Goal: Task Accomplishment & Management: Manage account settings

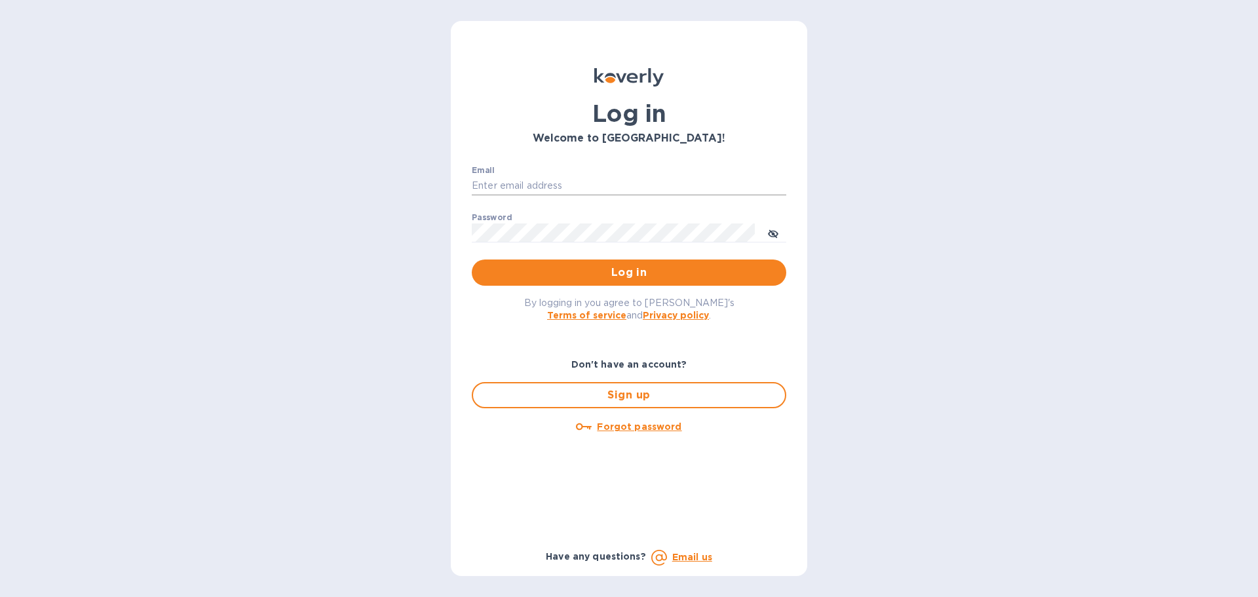
click at [608, 184] on input "Email" at bounding box center [629, 186] width 314 height 20
type input "sam@unipakfoods.com"
click at [772, 232] on icon "toggle password visibility" at bounding box center [773, 234] width 10 height 10
click at [629, 286] on button "Log in" at bounding box center [629, 272] width 314 height 26
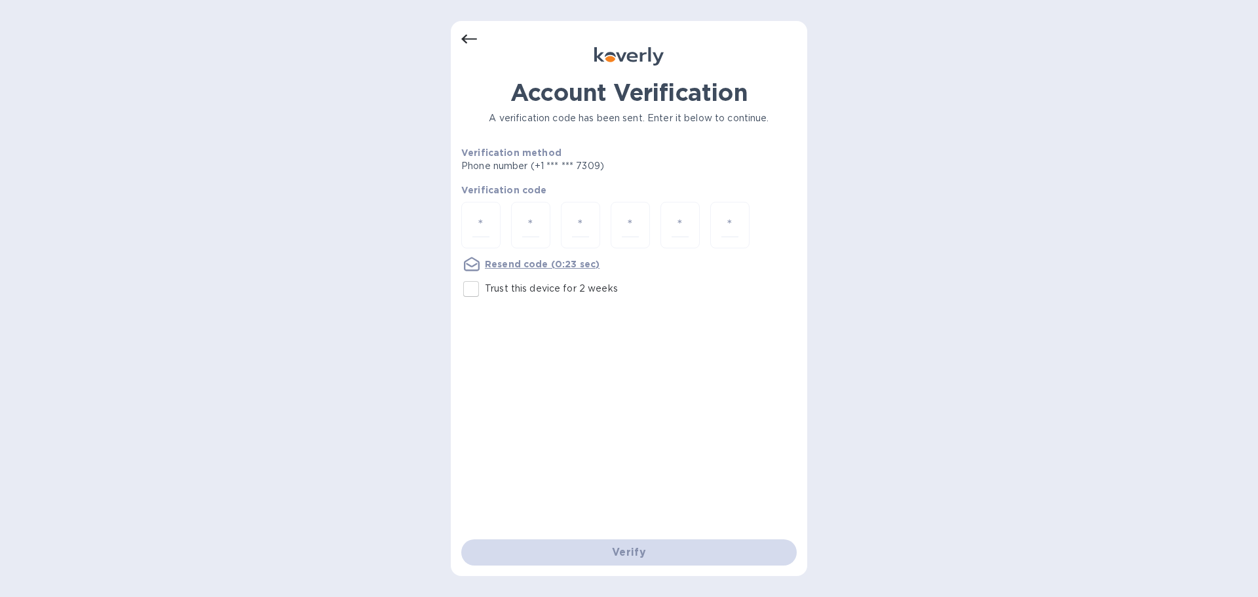
click at [627, 559] on div "Verify" at bounding box center [629, 552] width 346 height 37
click at [479, 230] on input "number" at bounding box center [480, 225] width 17 height 24
type input "1"
type input "0"
type input "1"
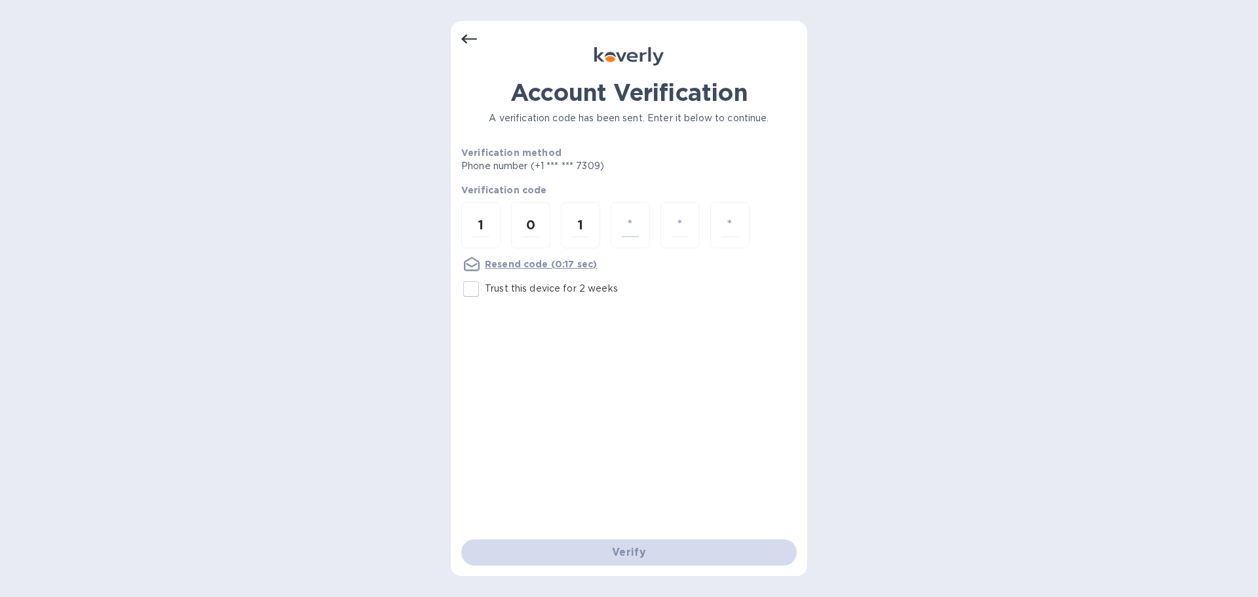
type input "9"
type input "7"
type input "2"
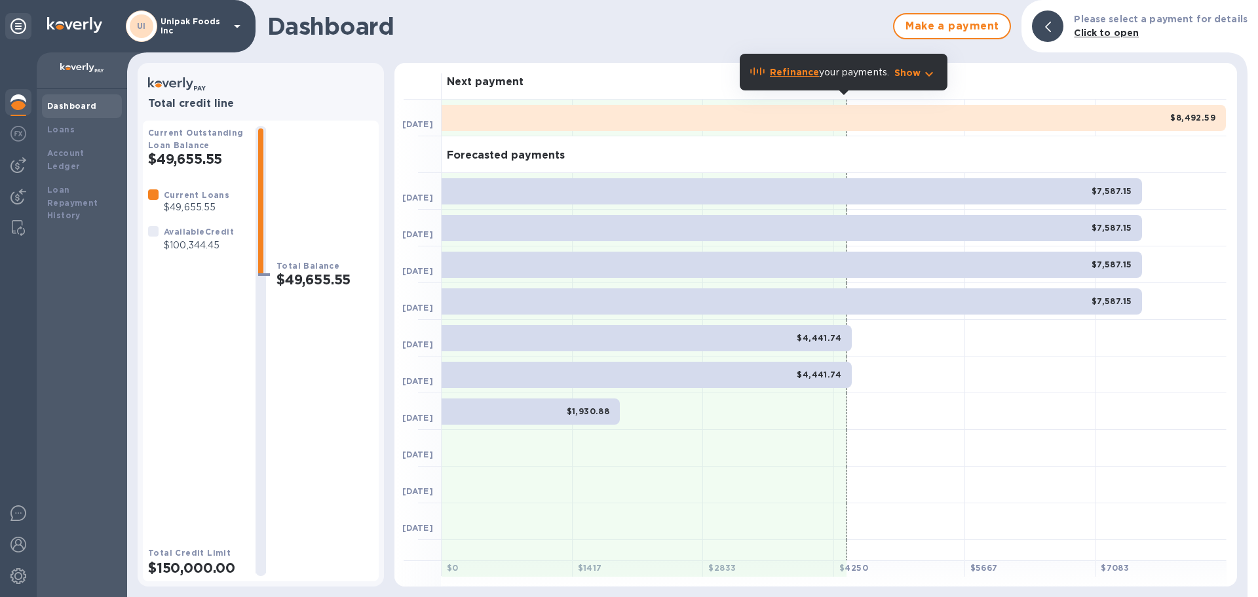
click at [694, 25] on h1 "Dashboard" at bounding box center [576, 26] width 619 height 28
click at [931, 79] on icon "button" at bounding box center [929, 74] width 16 height 16
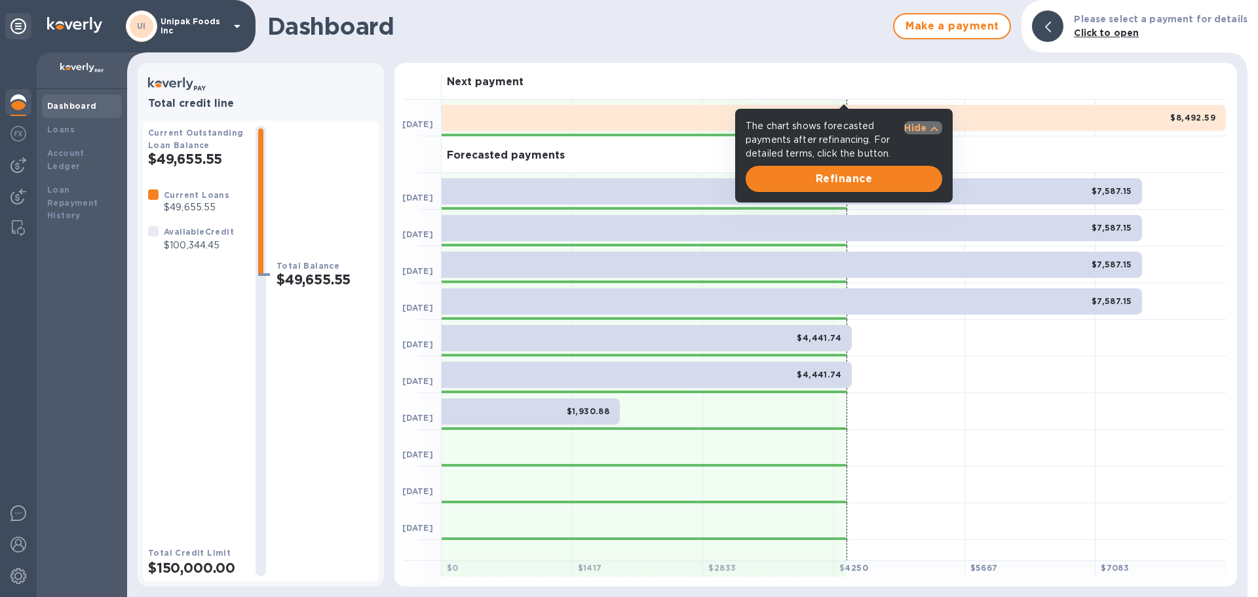
click at [926, 135] on icon "button" at bounding box center [934, 129] width 16 height 16
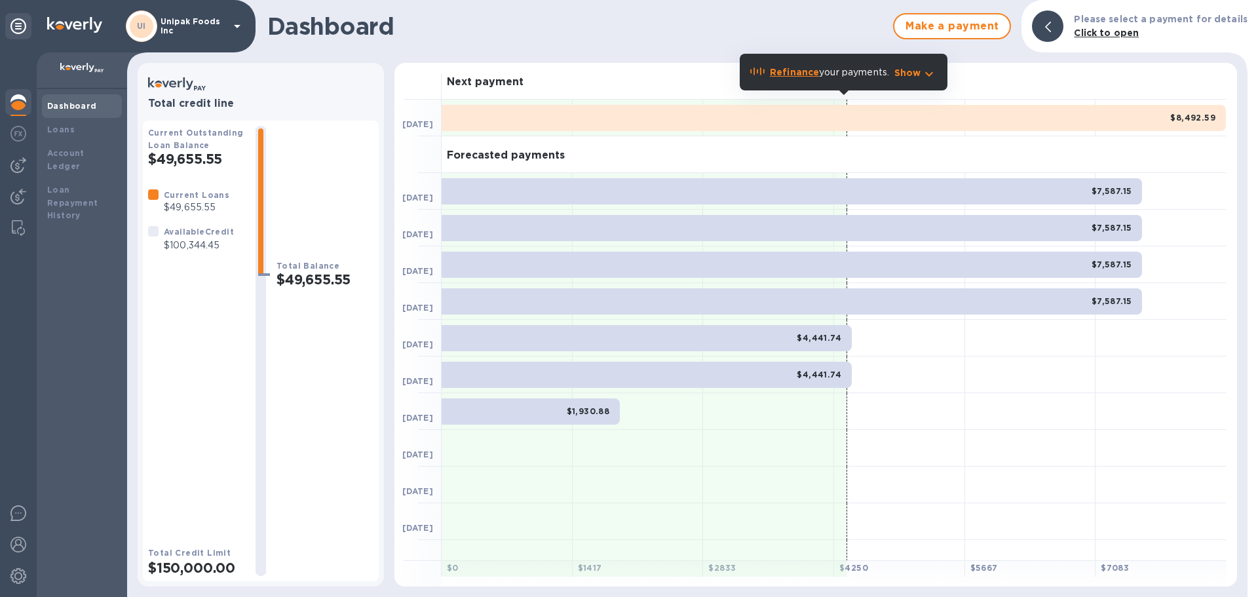
click at [926, 135] on div at bounding box center [899, 118] width 131 height 37
click at [923, 81] on icon "button" at bounding box center [929, 74] width 16 height 16
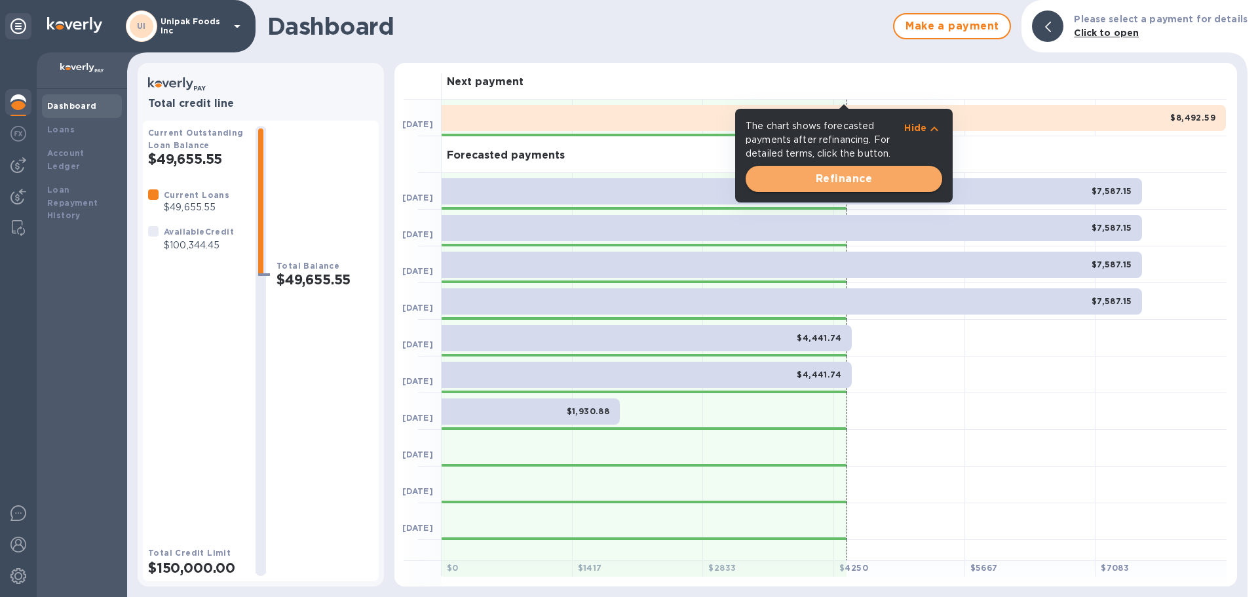
click at [852, 174] on span "Refinance" at bounding box center [844, 179] width 176 height 16
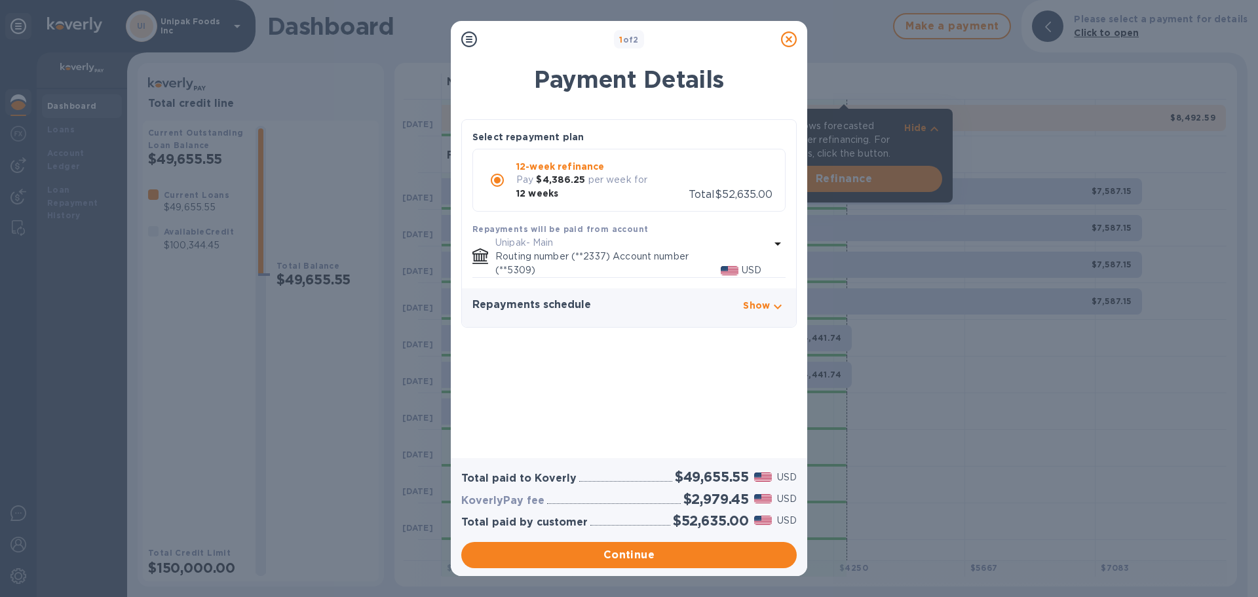
click at [790, 47] on icon at bounding box center [789, 39] width 16 height 16
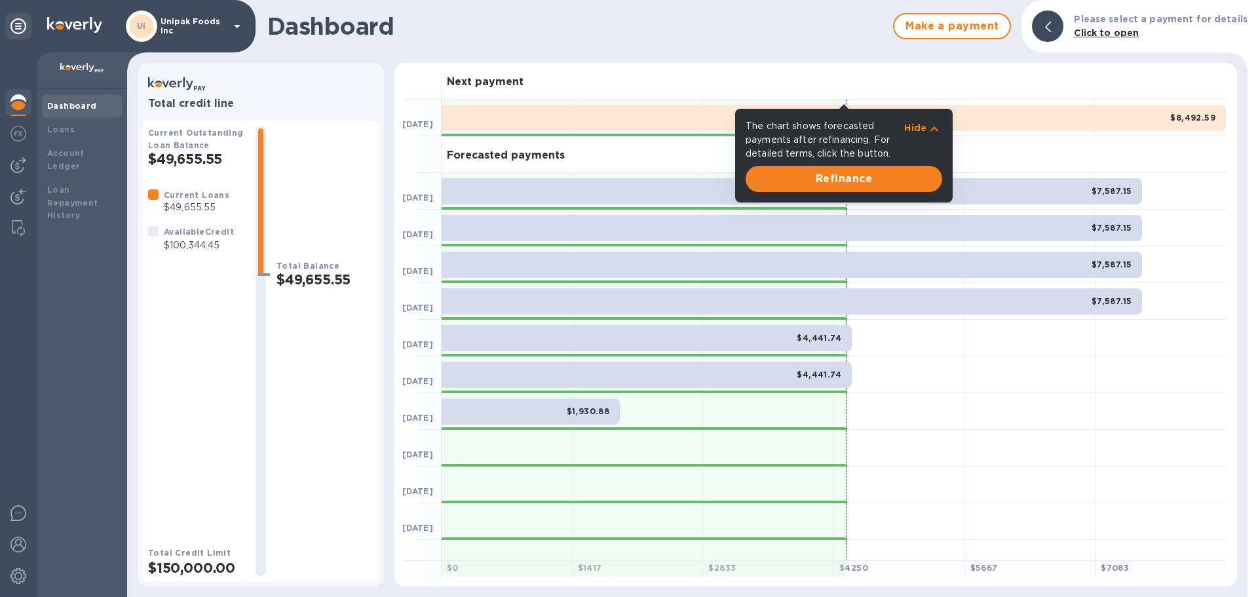
click at [914, 127] on p "Hide" at bounding box center [915, 127] width 22 height 13
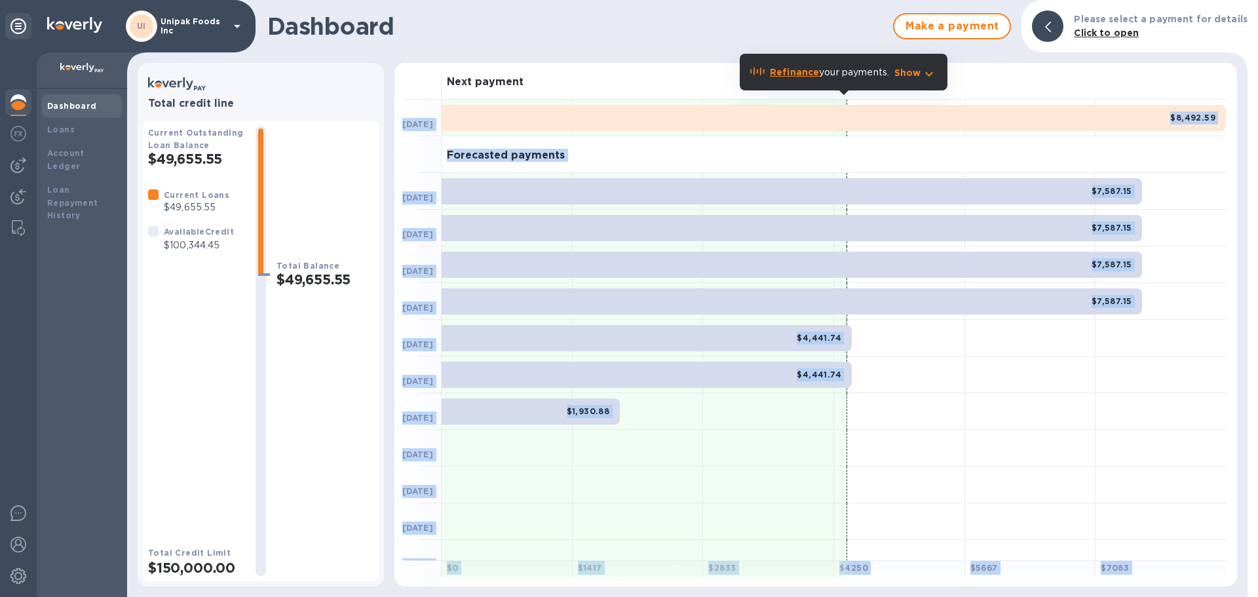
drag, startPoint x: 741, startPoint y: 69, endPoint x: 1000, endPoint y: 87, distance: 259.3
click at [1000, 87] on body "UI Unipak Foods Inc Dashboard Loans Account Ledger Loan Repayment History Dashb…" at bounding box center [629, 298] width 1258 height 597
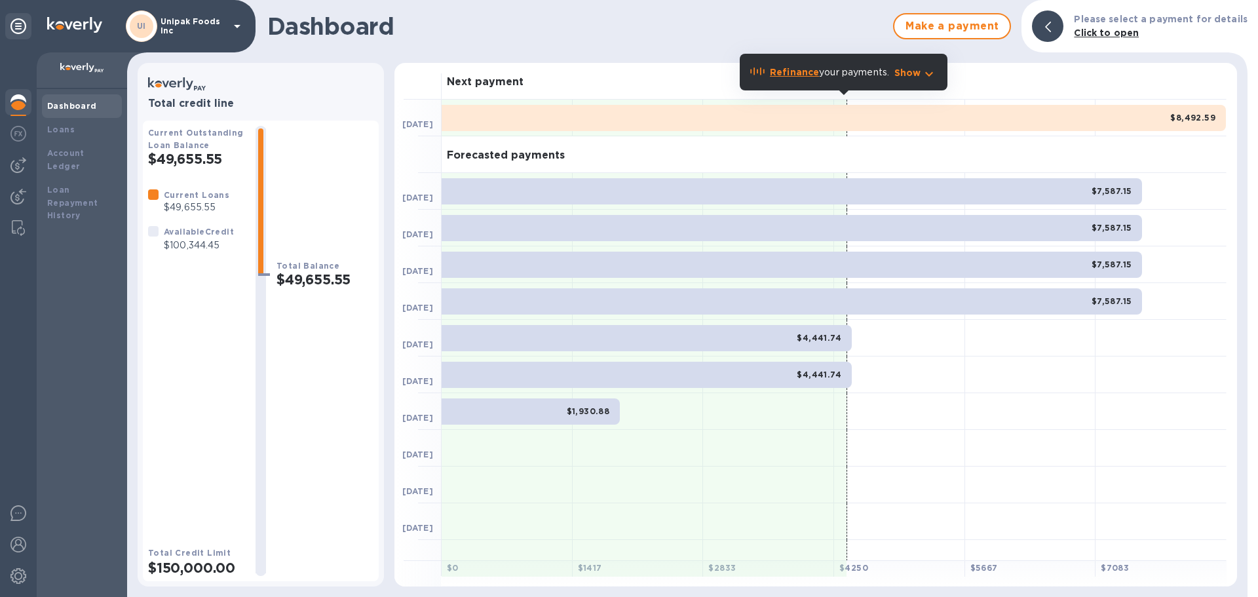
click at [585, 54] on div "Dashboard Make a payment Please select a payment for details Click to open Tota…" at bounding box center [687, 298] width 1120 height 597
click at [653, 81] on div "Next payment" at bounding box center [833, 81] width 785 height 37
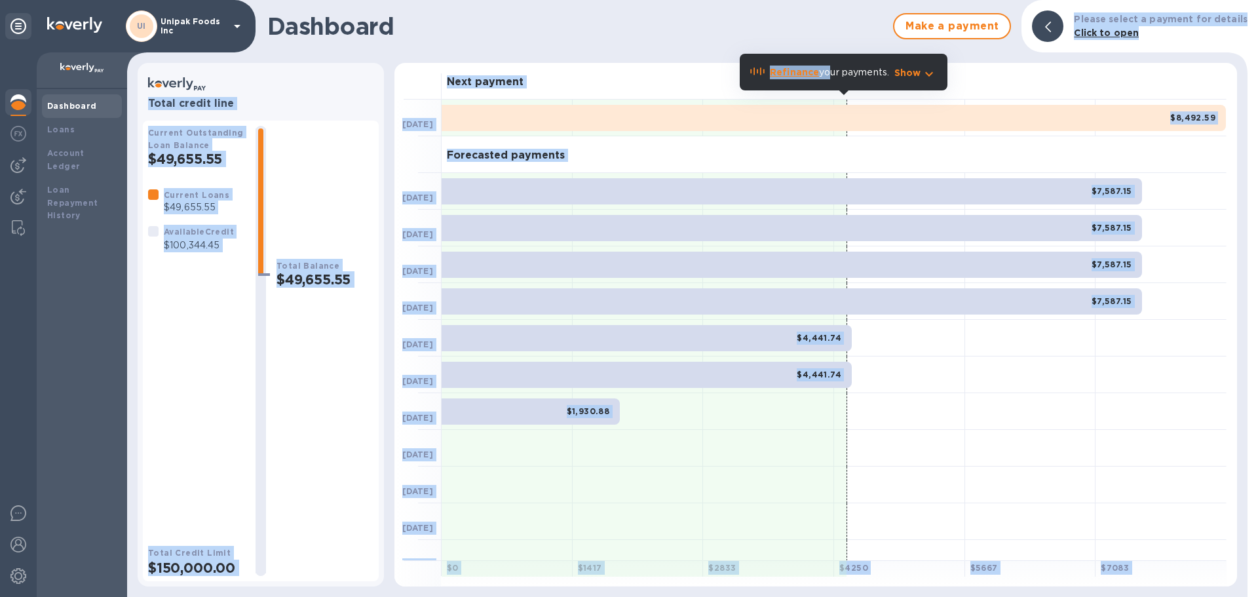
drag, startPoint x: 827, startPoint y: 63, endPoint x: 766, endPoint y: 18, distance: 75.5
click at [766, 18] on body "UI Unipak Foods Inc Dashboard Loans Account Ledger Loan Repayment History Dashb…" at bounding box center [629, 298] width 1258 height 597
click at [658, 79] on div "Next payment" at bounding box center [833, 81] width 785 height 37
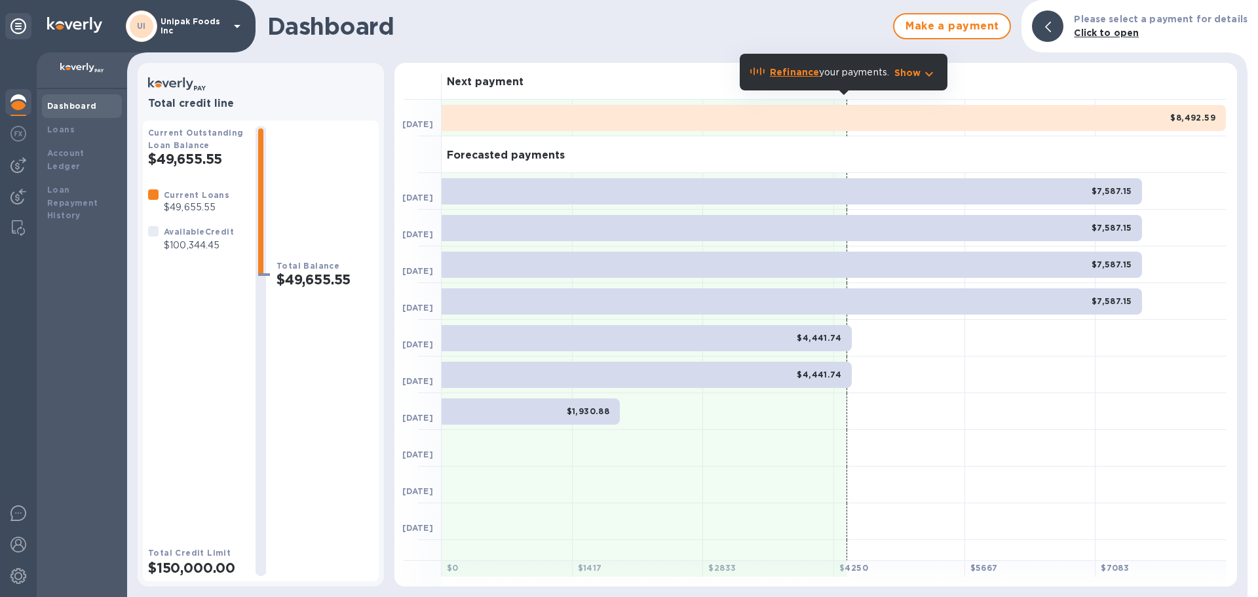
click at [236, 28] on icon at bounding box center [237, 26] width 16 height 16
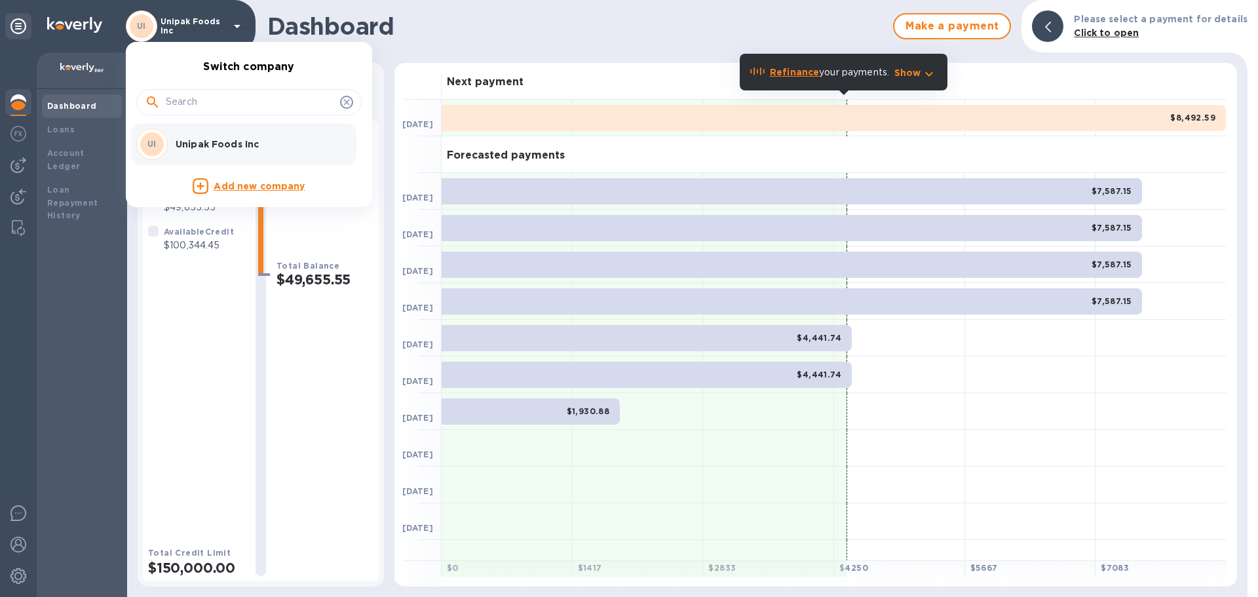
click at [236, 28] on div at bounding box center [629, 298] width 1258 height 597
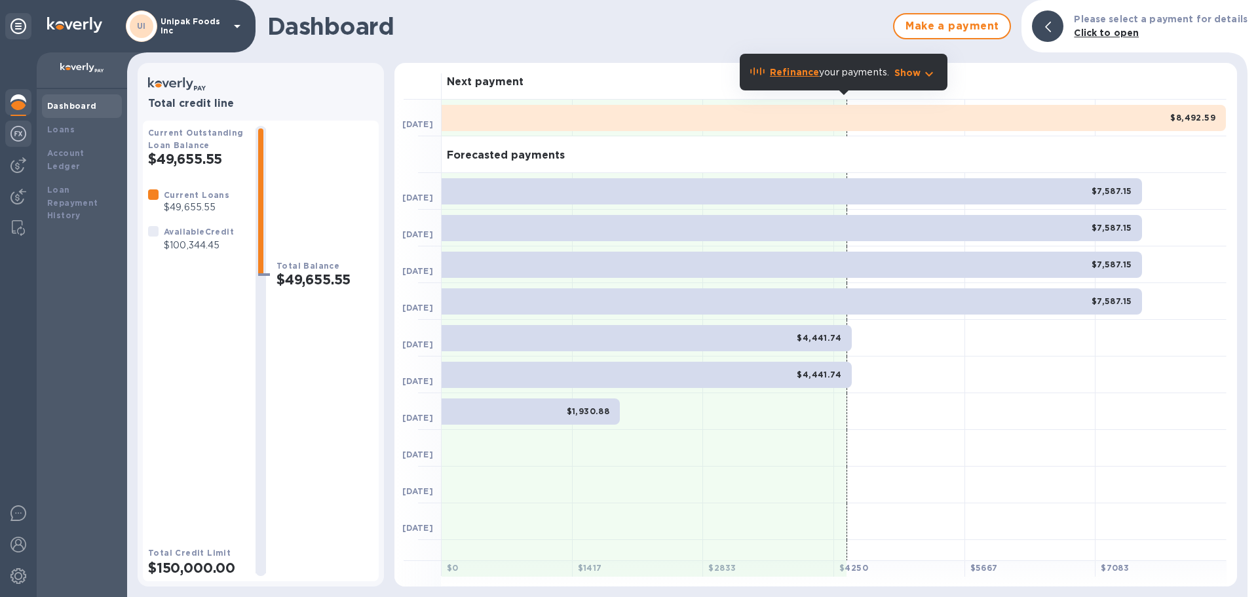
click at [18, 136] on img at bounding box center [18, 134] width 16 height 16
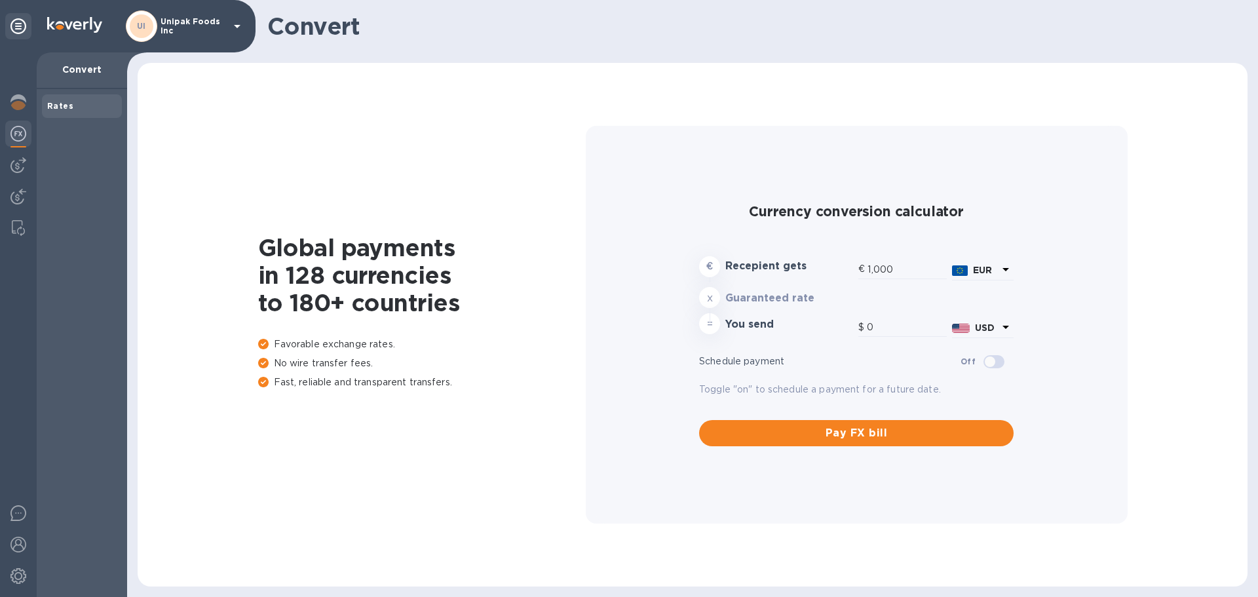
type input "1,173.45"
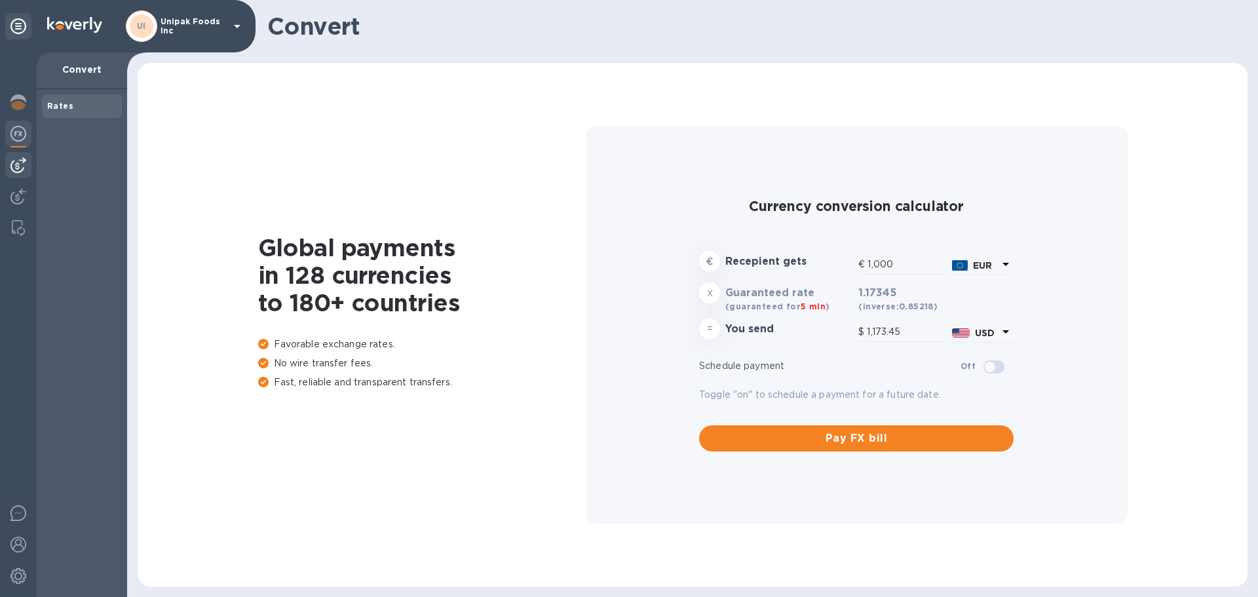
click at [15, 164] on img at bounding box center [18, 165] width 16 height 16
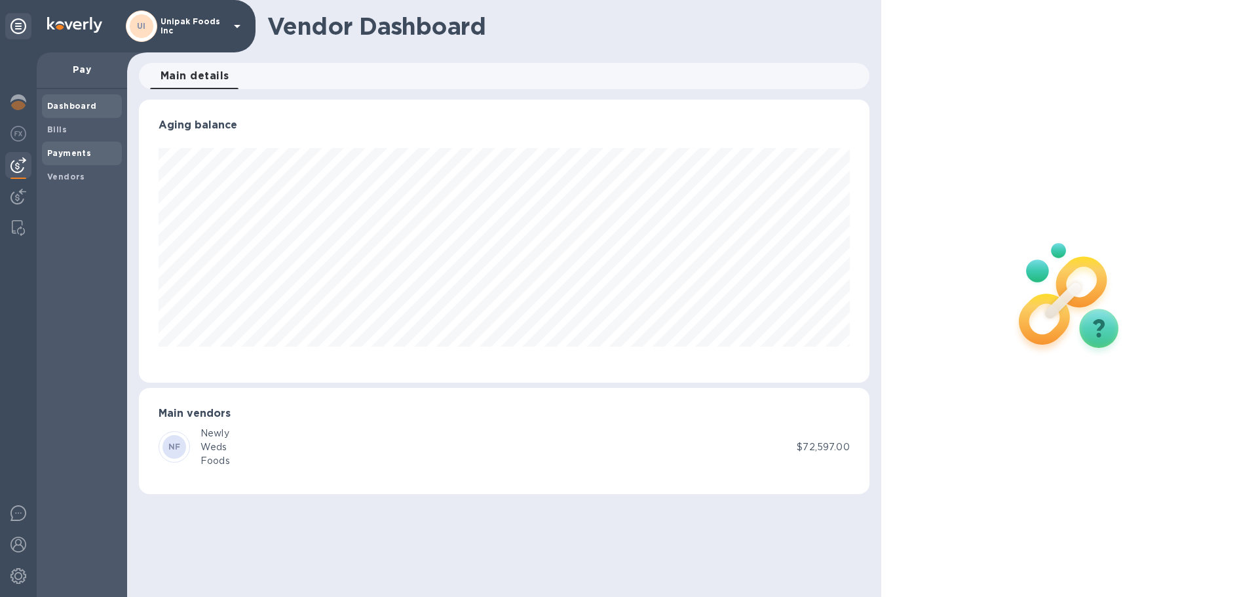
scroll to position [283, 730]
click at [58, 132] on b "Bills" at bounding box center [57, 129] width 20 height 10
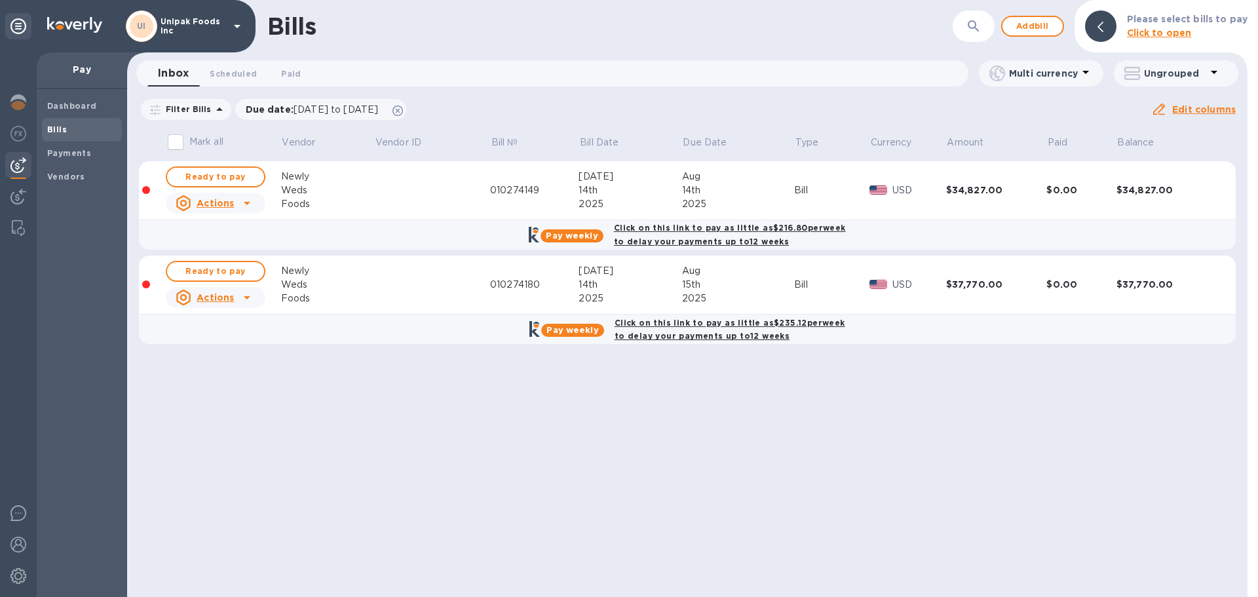
click at [243, 204] on icon at bounding box center [247, 203] width 16 height 16
click at [210, 286] on b "Delete" at bounding box center [218, 287] width 33 height 10
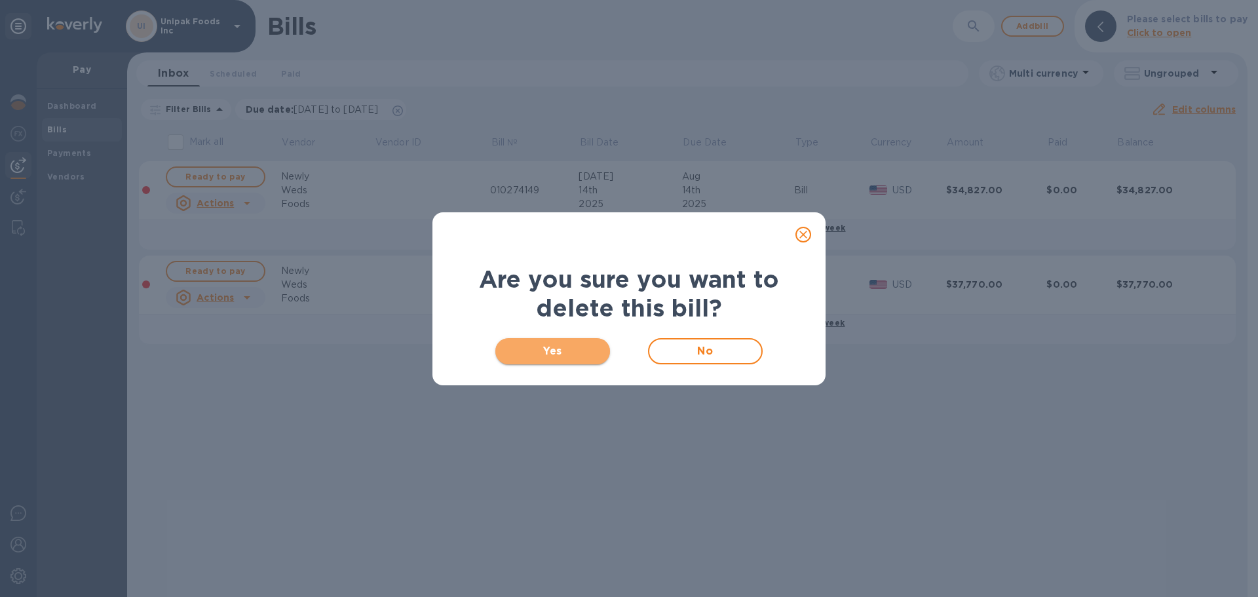
click at [555, 350] on span "Yes" at bounding box center [553, 351] width 94 height 16
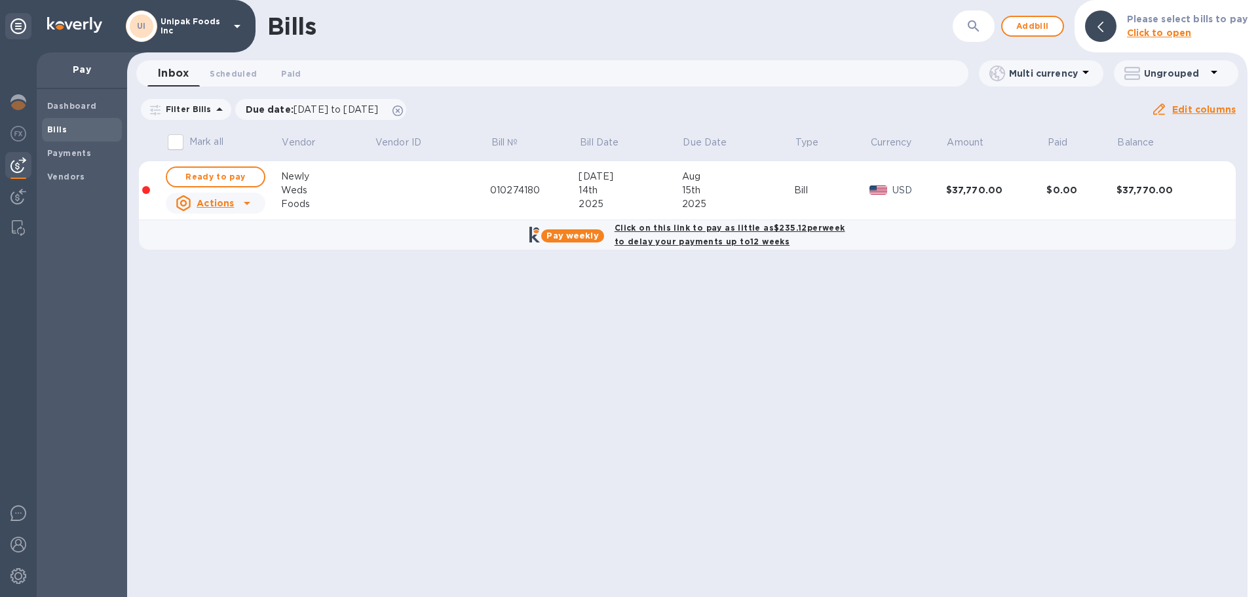
click at [708, 229] on b "Click on this link to pay as little as $235.12 per week to delay your payments …" at bounding box center [729, 235] width 231 height 24
checkbox input "true"
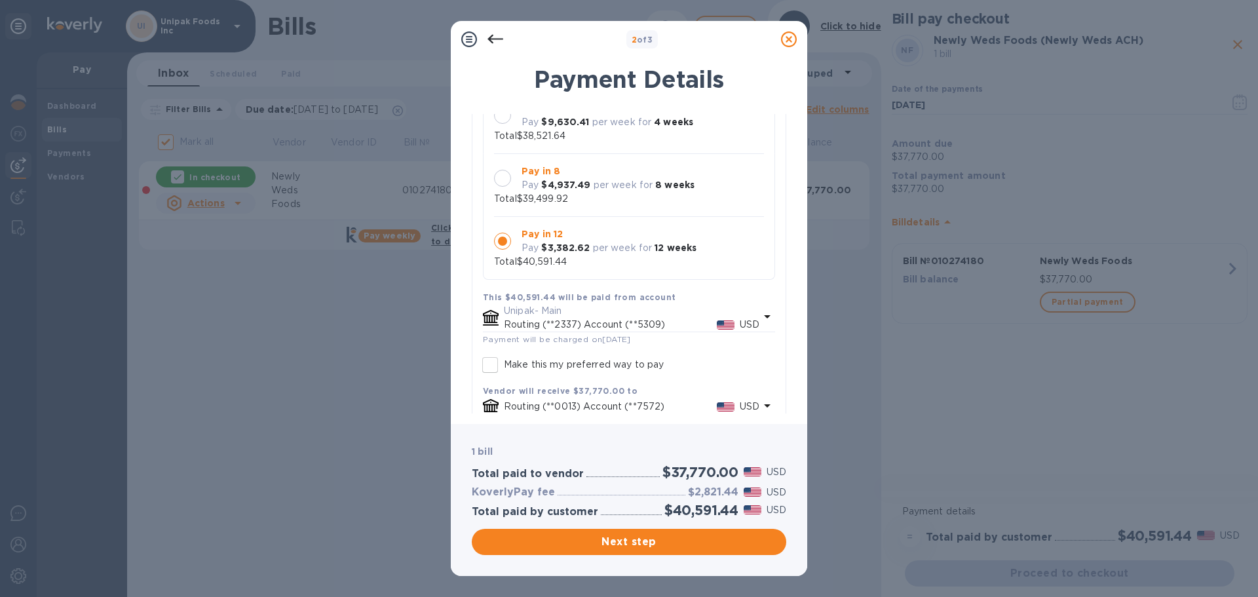
scroll to position [62, 0]
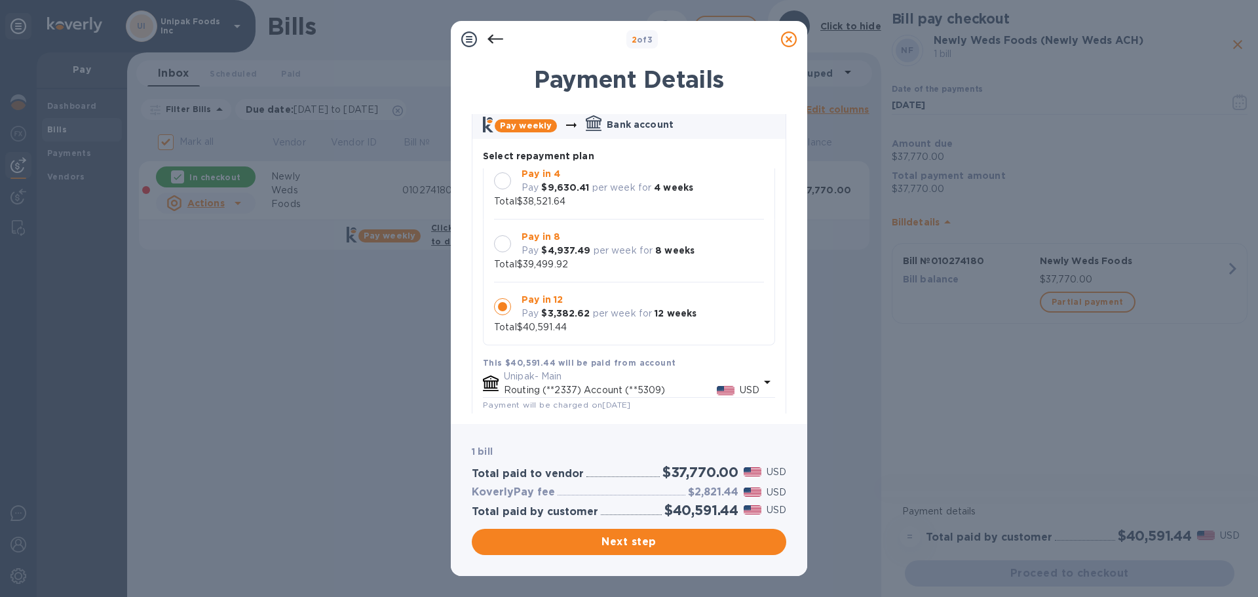
click at [793, 39] on icon at bounding box center [789, 39] width 16 height 16
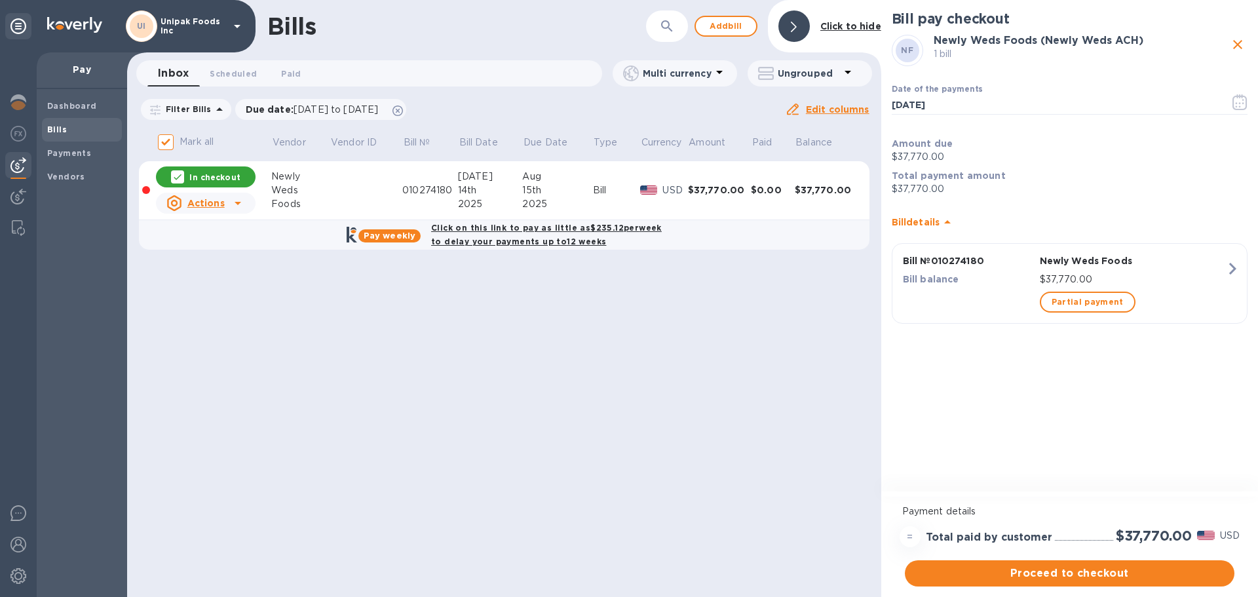
click at [82, 72] on p "Pay" at bounding box center [81, 69] width 69 height 13
click at [81, 105] on b "Dashboard" at bounding box center [72, 106] width 50 height 10
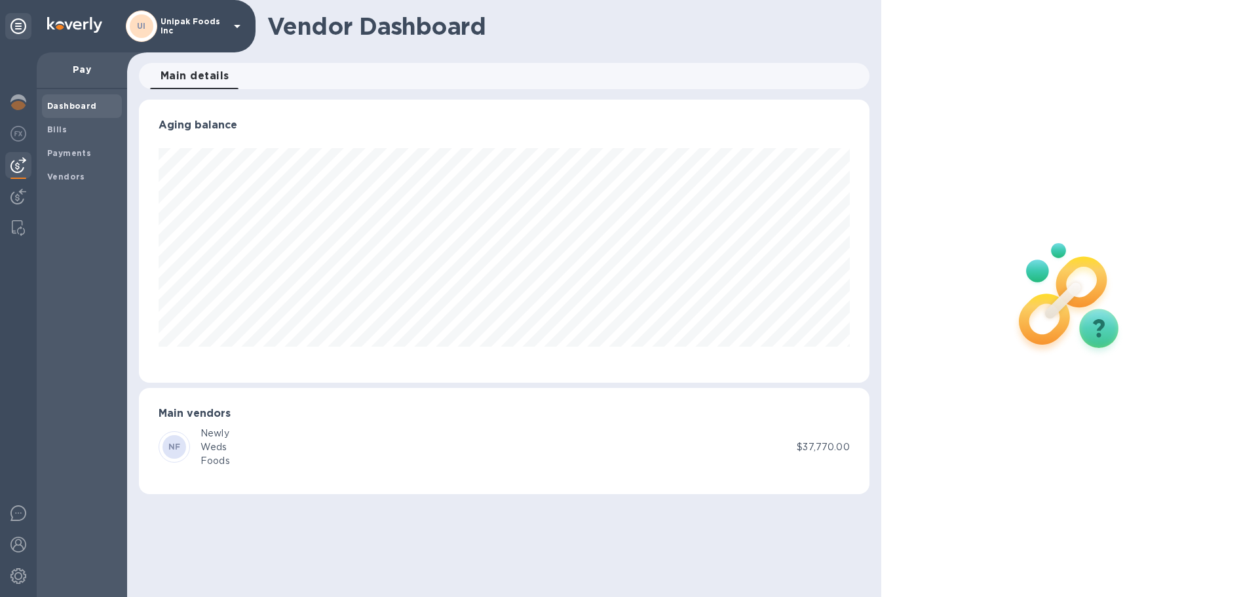
scroll to position [283, 730]
click at [70, 73] on p "Pay" at bounding box center [81, 69] width 69 height 13
click at [69, 128] on span "Bills" at bounding box center [81, 129] width 69 height 13
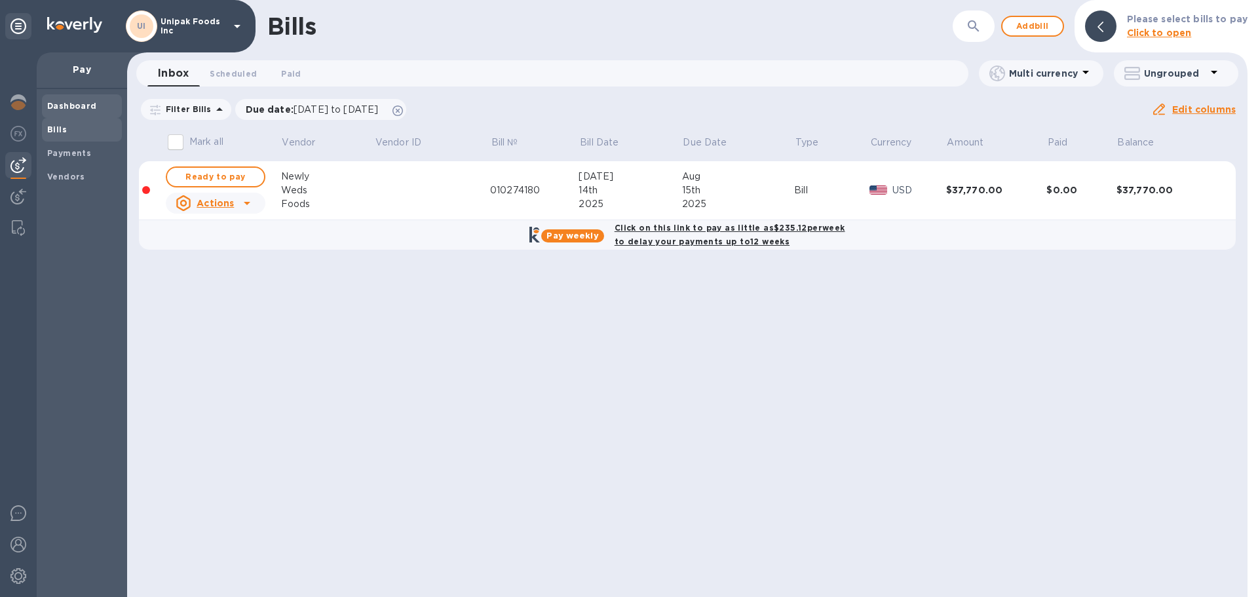
click at [79, 104] on b "Dashboard" at bounding box center [72, 106] width 50 height 10
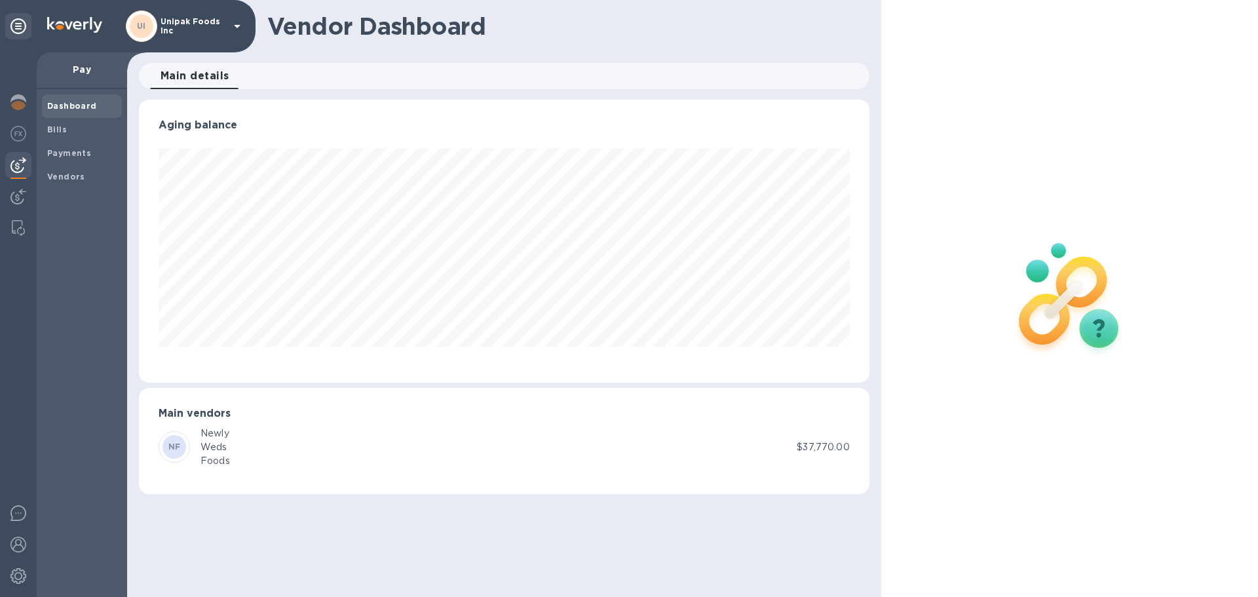
scroll to position [283, 730]
click at [86, 72] on p "Pay" at bounding box center [81, 69] width 69 height 13
click at [28, 102] on div at bounding box center [18, 103] width 26 height 29
